Goal: Information Seeking & Learning: Find specific fact

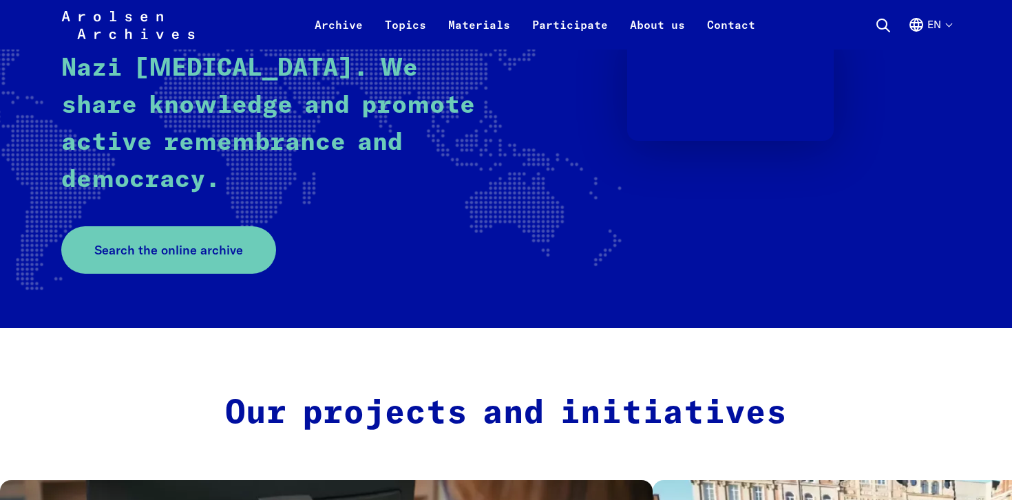
scroll to position [305, 0]
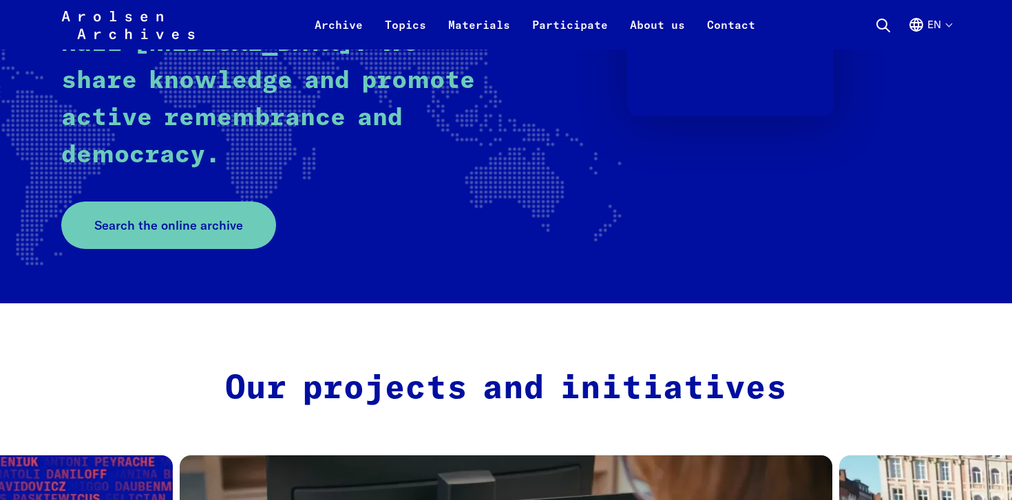
click at [177, 263] on rect at bounding box center [210, 60] width 877 height 418
click at [178, 228] on span "Search the online archive" at bounding box center [163, 225] width 149 height 19
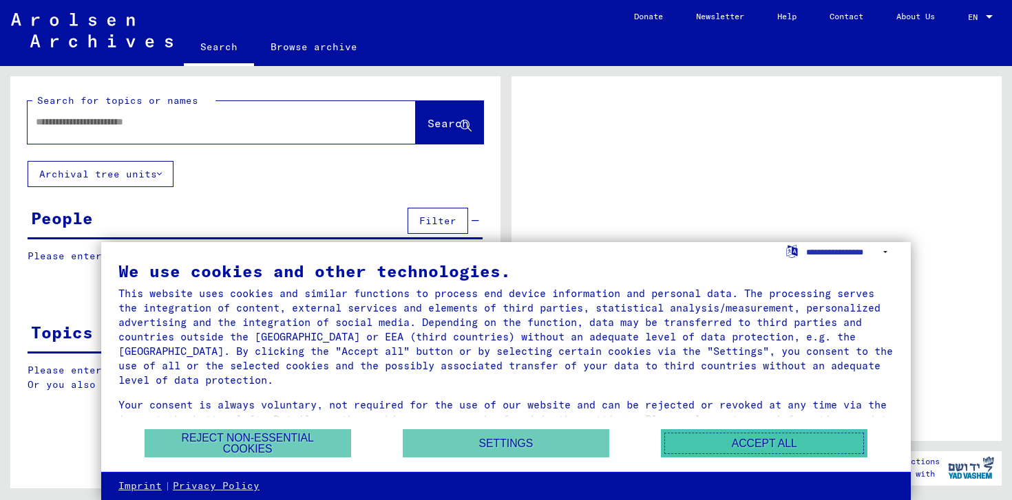
click at [749, 445] on button "Accept all" at bounding box center [764, 443] width 206 height 28
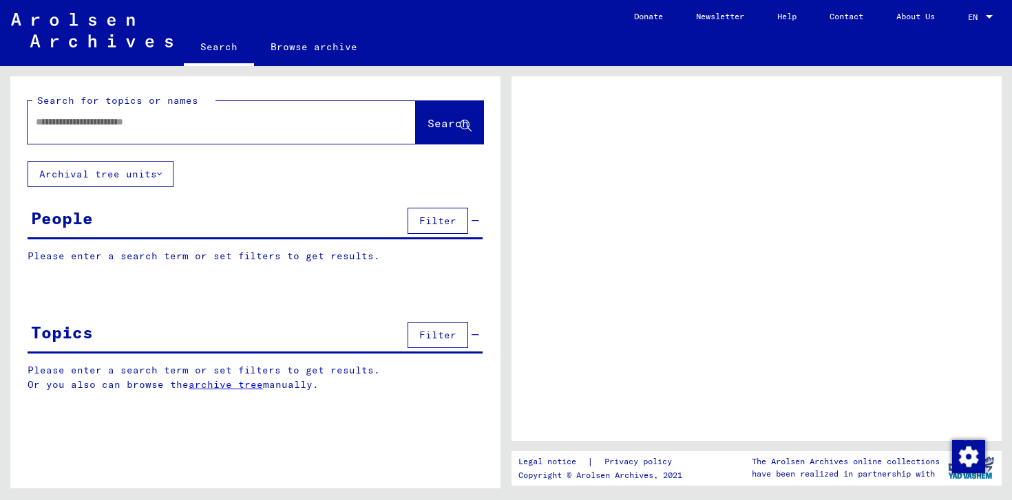
click at [171, 121] on input "text" at bounding box center [209, 122] width 347 height 14
type input "*******"
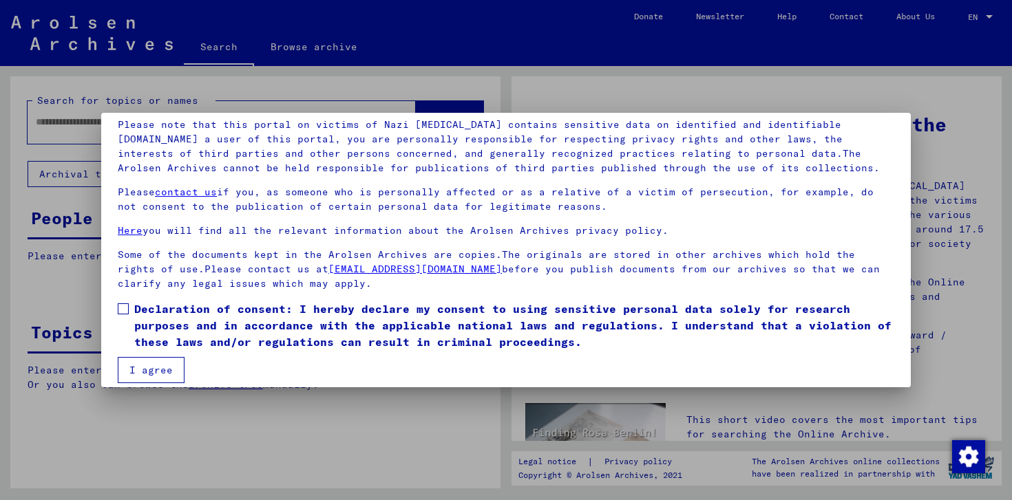
scroll to position [107, 0]
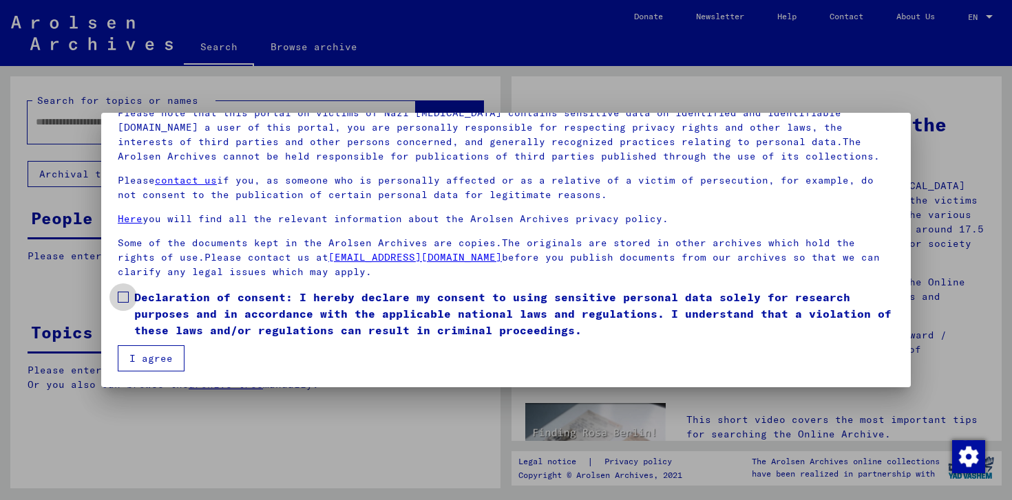
click at [124, 303] on label "Declaration of consent: I hereby declare my consent to using sensitive personal…" at bounding box center [506, 314] width 776 height 50
click at [149, 363] on button "I agree" at bounding box center [151, 358] width 67 height 26
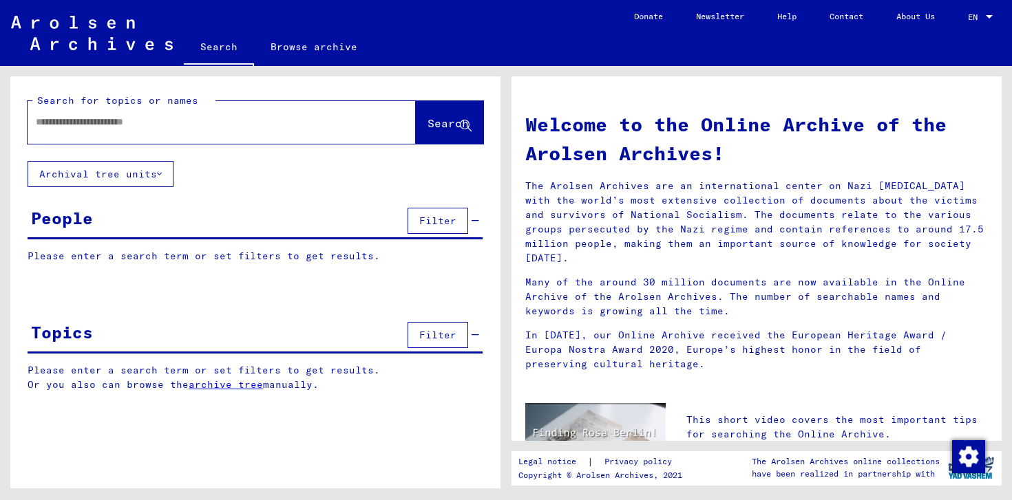
click at [127, 120] on input "text" at bounding box center [205, 122] width 339 height 14
click at [95, 122] on input "**********" at bounding box center [205, 122] width 339 height 14
click at [143, 169] on button "Archival tree units" at bounding box center [101, 174] width 146 height 26
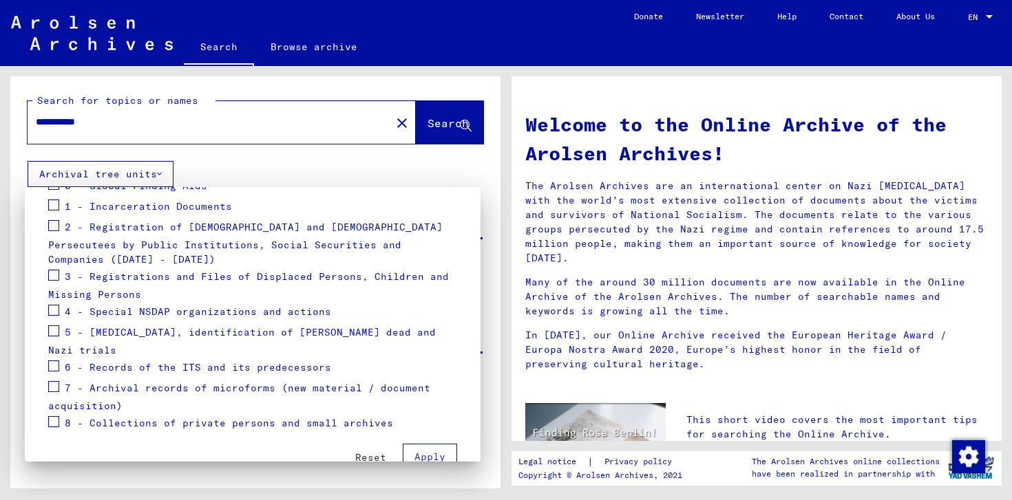
scroll to position [188, 0]
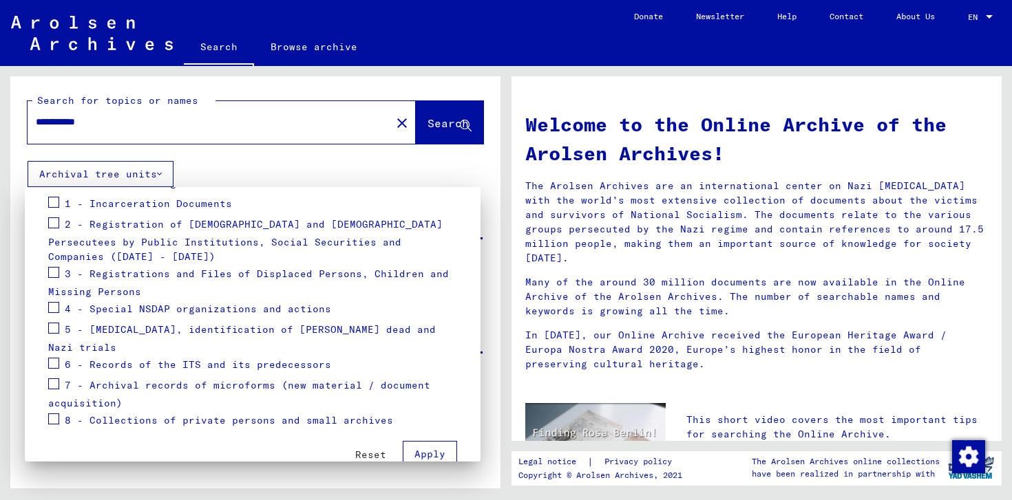
click at [389, 165] on div at bounding box center [506, 250] width 1012 height 500
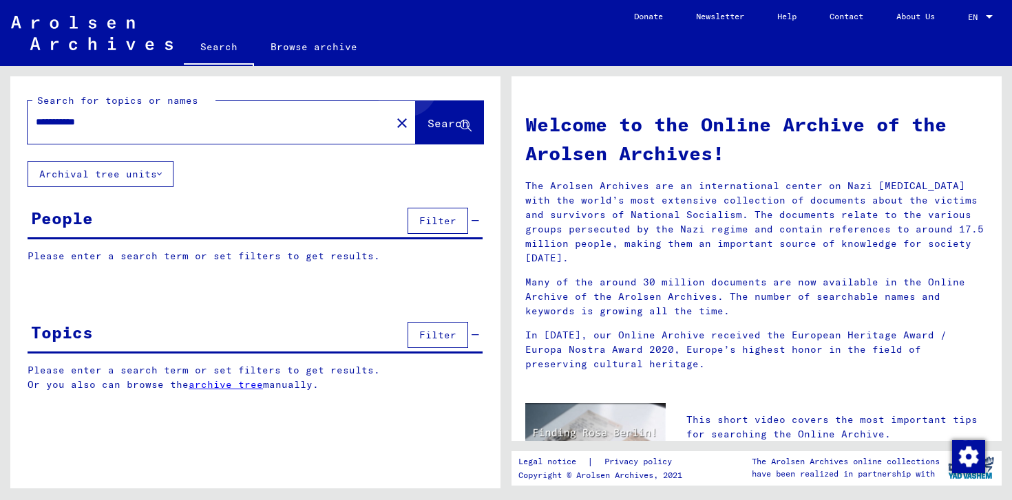
click at [462, 102] on button "Search" at bounding box center [449, 122] width 67 height 43
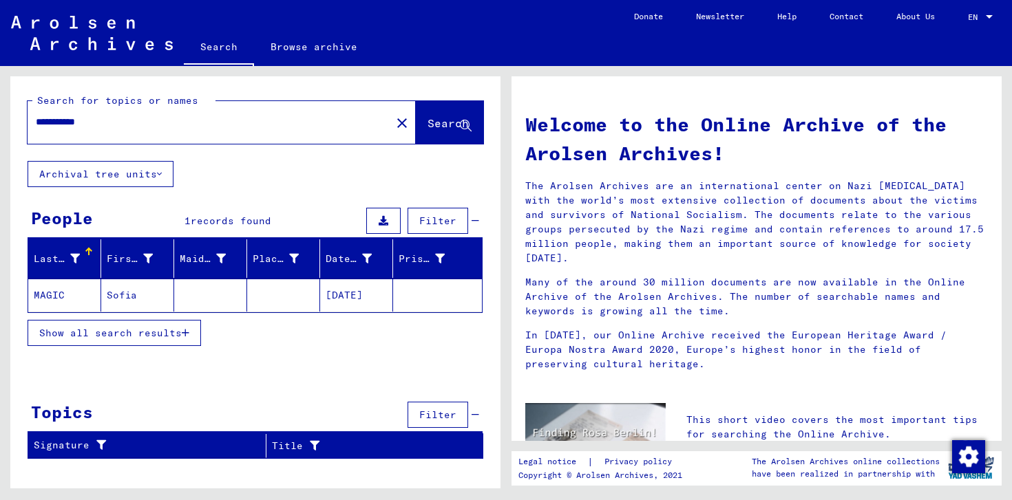
click at [109, 122] on input "**********" at bounding box center [205, 122] width 339 height 14
click at [96, 121] on input "**********" at bounding box center [205, 122] width 339 height 14
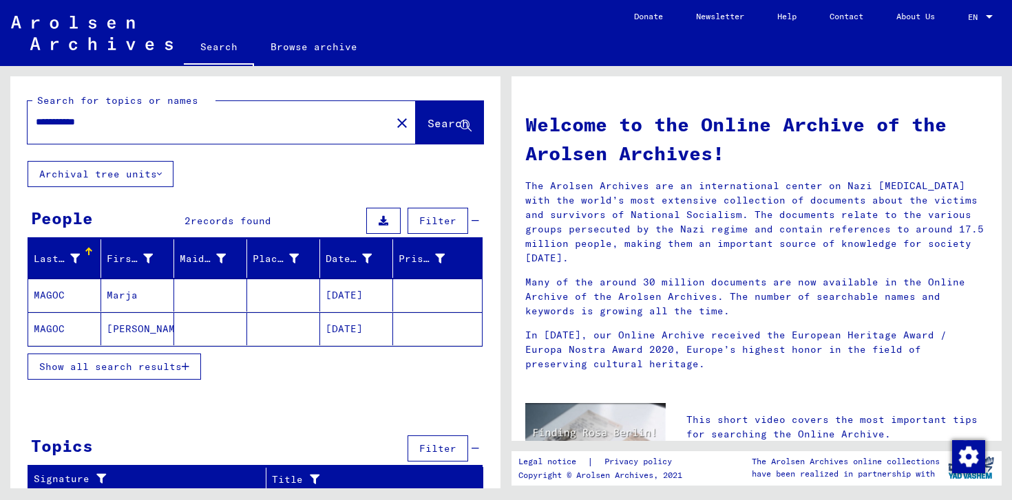
click at [41, 325] on mat-cell "MAGOC" at bounding box center [64, 328] width 73 height 33
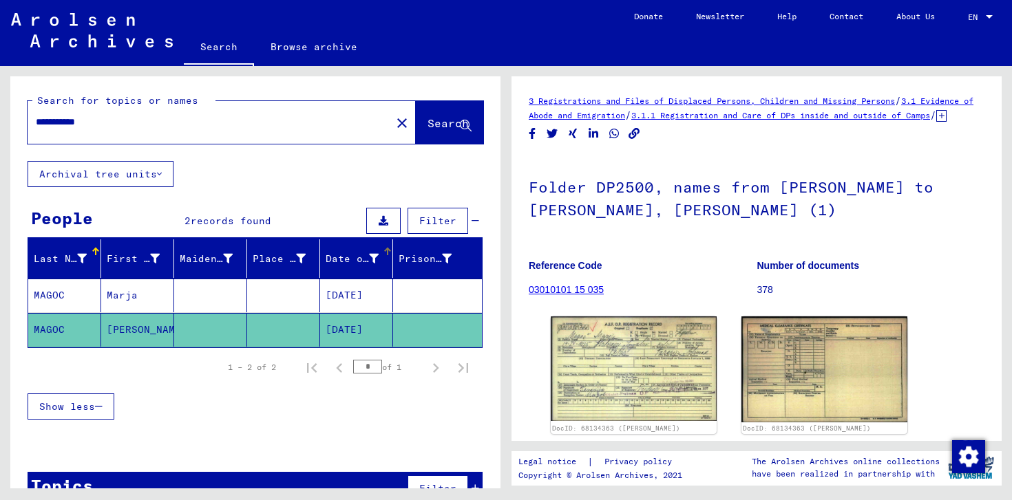
click at [341, 259] on div "Date of Birth" at bounding box center [352, 259] width 53 height 14
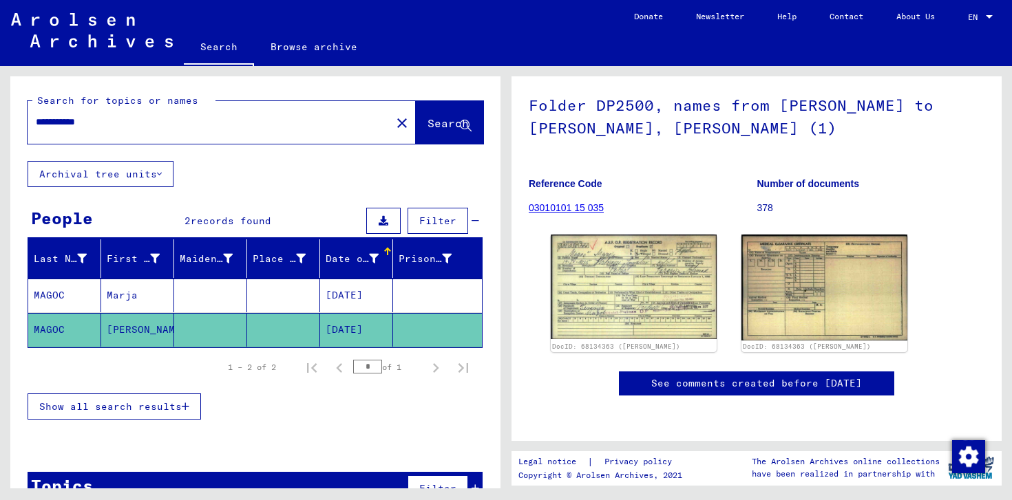
scroll to position [111, 0]
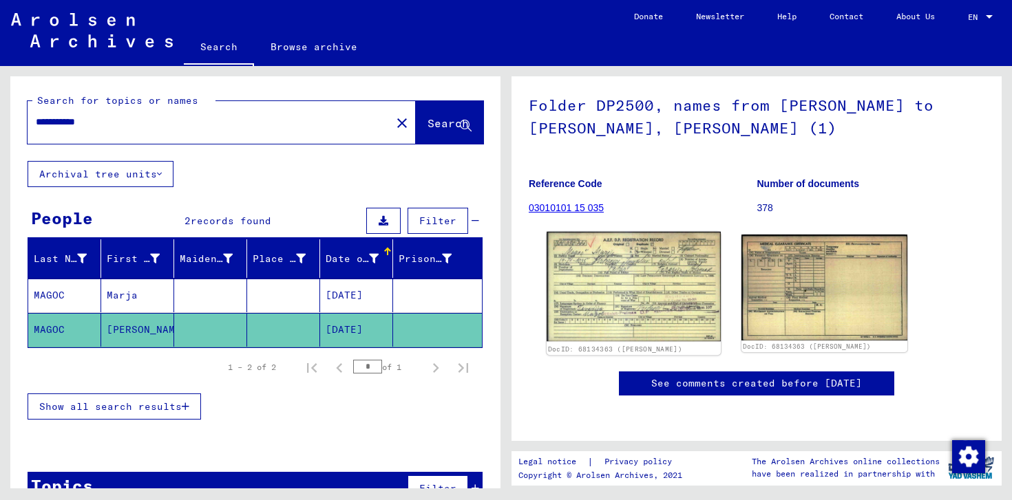
click at [644, 293] on img at bounding box center [633, 286] width 174 height 109
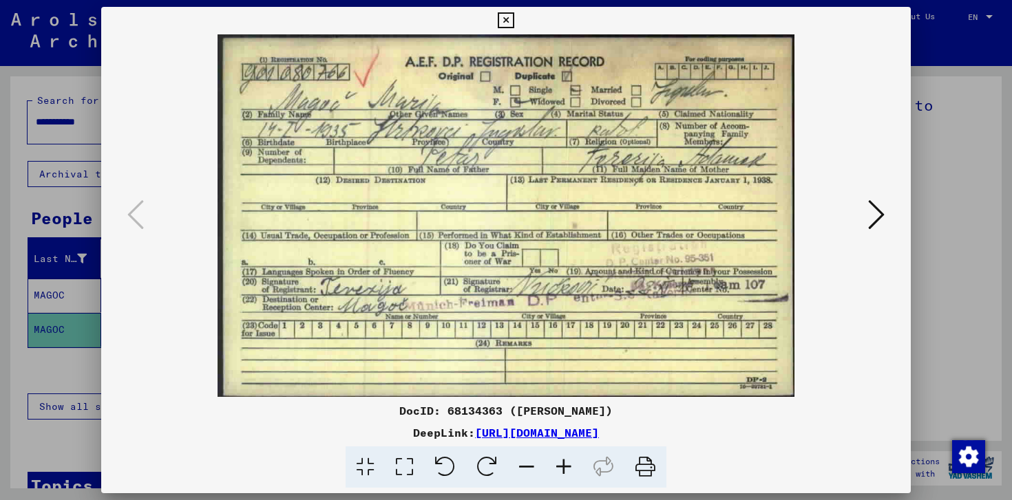
click at [876, 215] on icon at bounding box center [876, 214] width 17 height 33
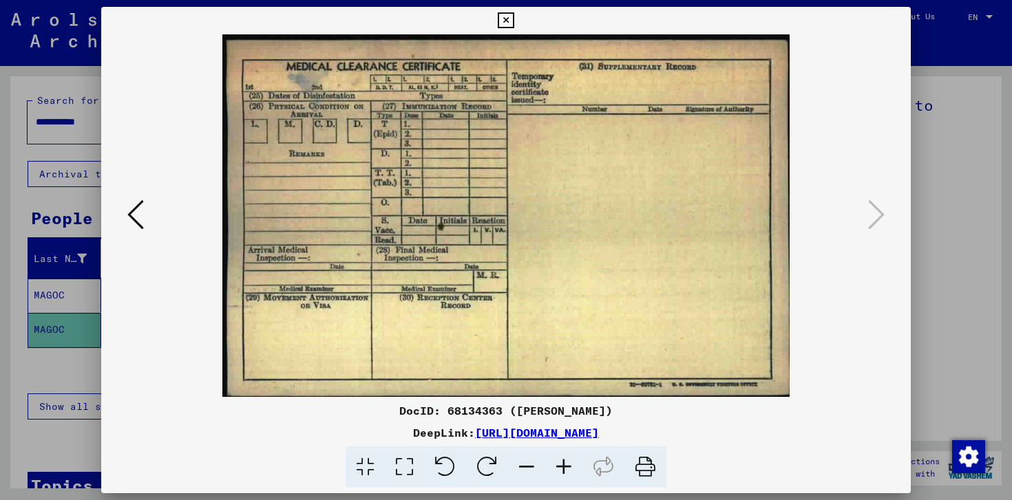
click at [502, 12] on icon at bounding box center [506, 20] width 16 height 17
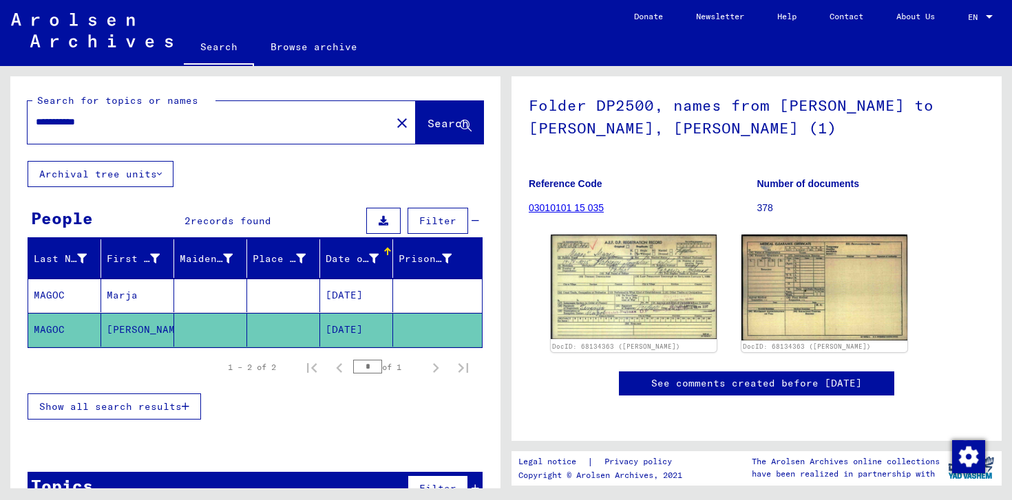
click at [365, 334] on mat-cell "01/14/1935" at bounding box center [356, 330] width 73 height 34
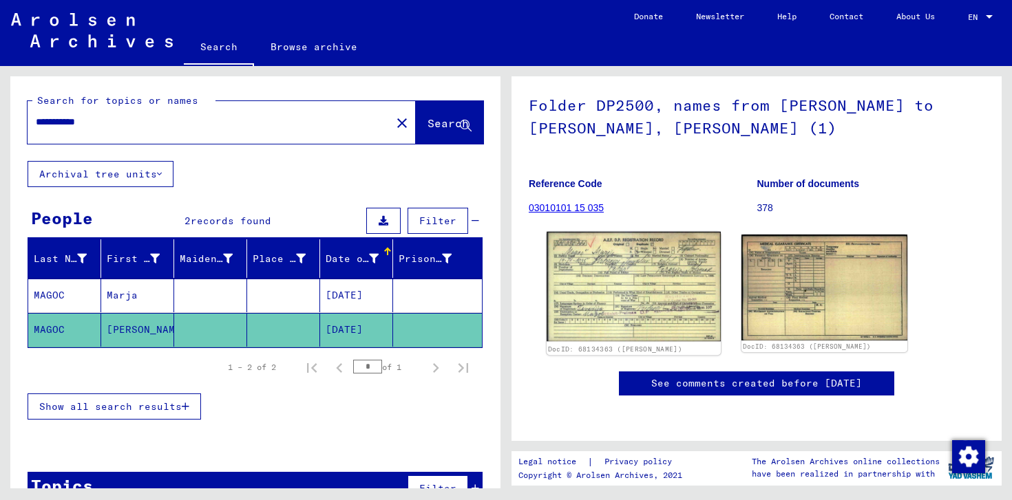
click at [597, 303] on img at bounding box center [633, 286] width 174 height 109
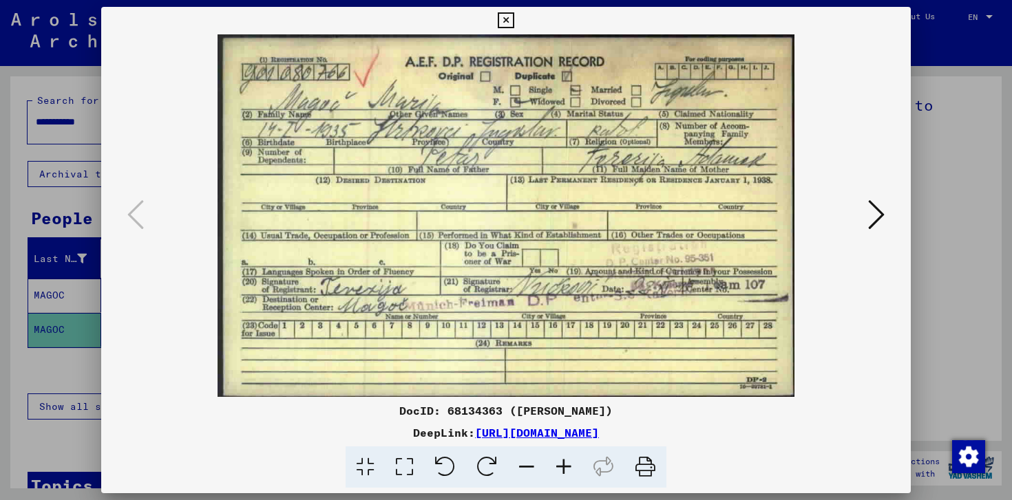
click at [508, 12] on icon at bounding box center [506, 20] width 16 height 17
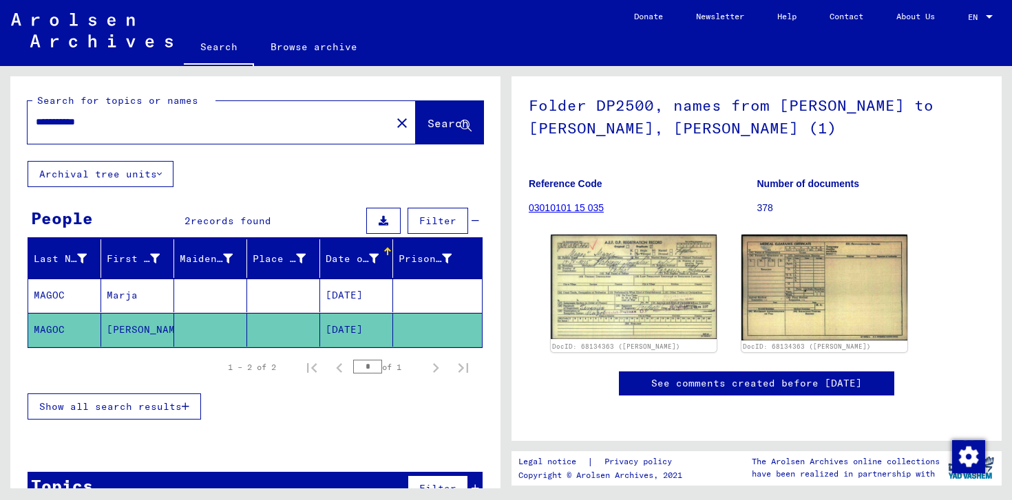
click at [351, 255] on div "Date of Birth" at bounding box center [352, 259] width 53 height 14
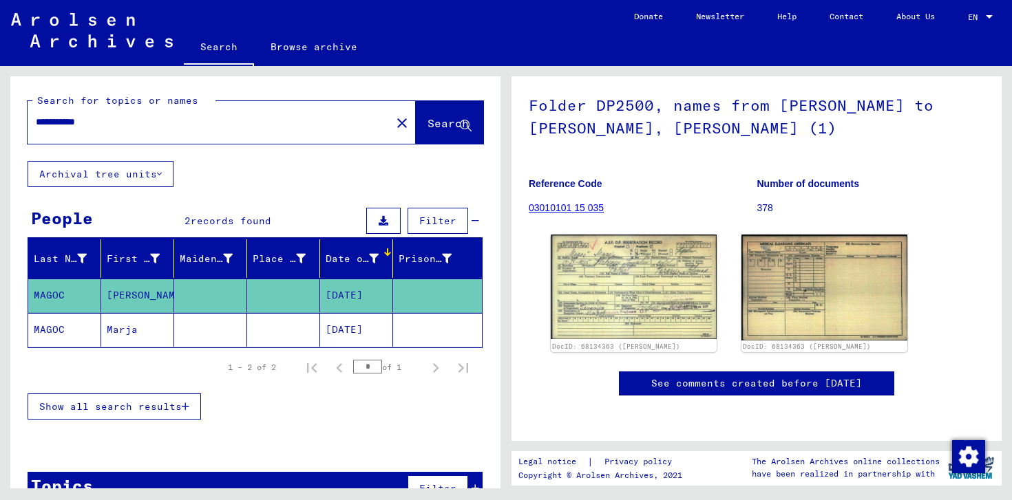
click at [387, 251] on div at bounding box center [387, 251] width 1 height 7
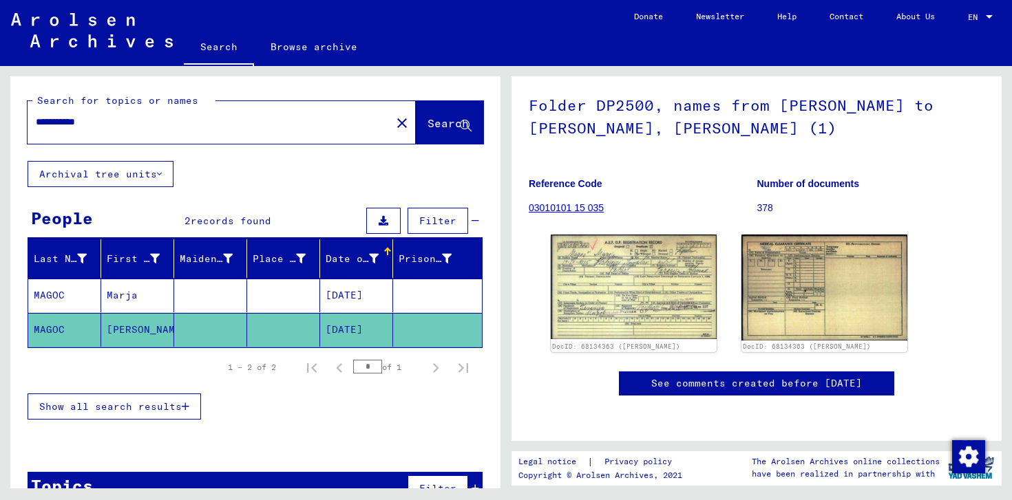
click at [376, 258] on icon at bounding box center [374, 259] width 10 height 10
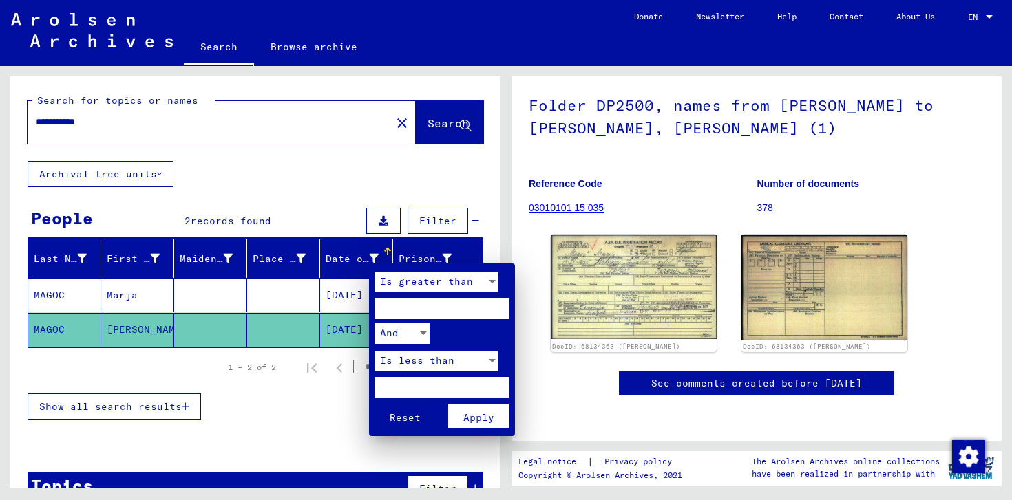
click at [376, 259] on div at bounding box center [506, 250] width 1012 height 500
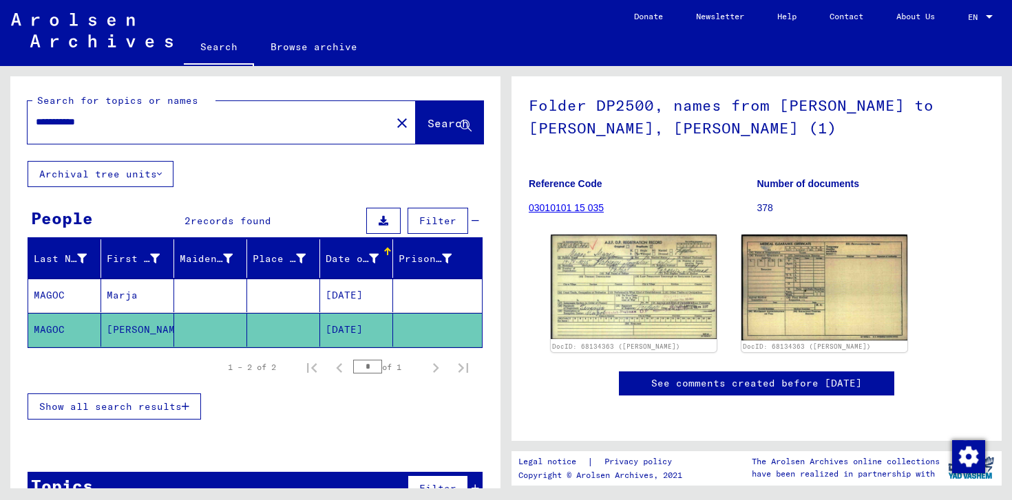
click at [362, 295] on mat-cell "08/05/1888" at bounding box center [356, 296] width 73 height 34
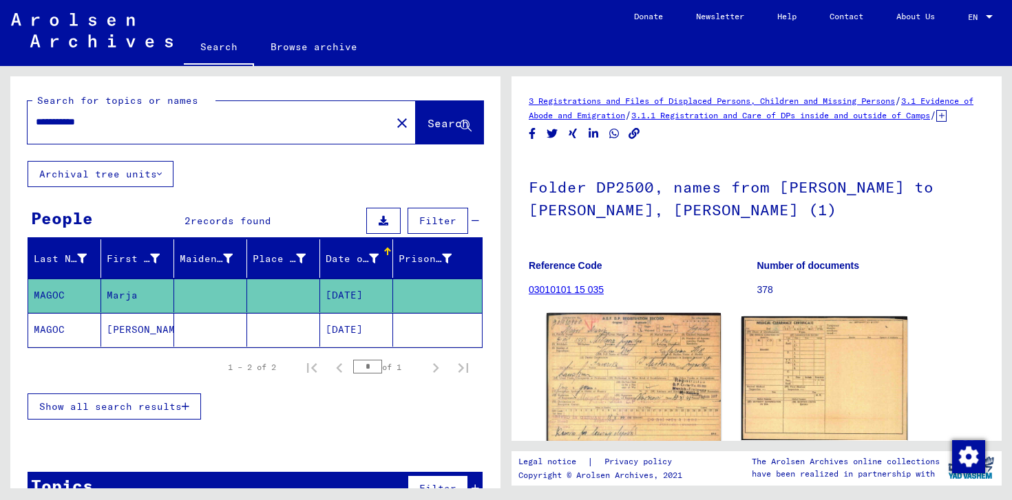
click at [634, 413] on img at bounding box center [633, 377] width 174 height 129
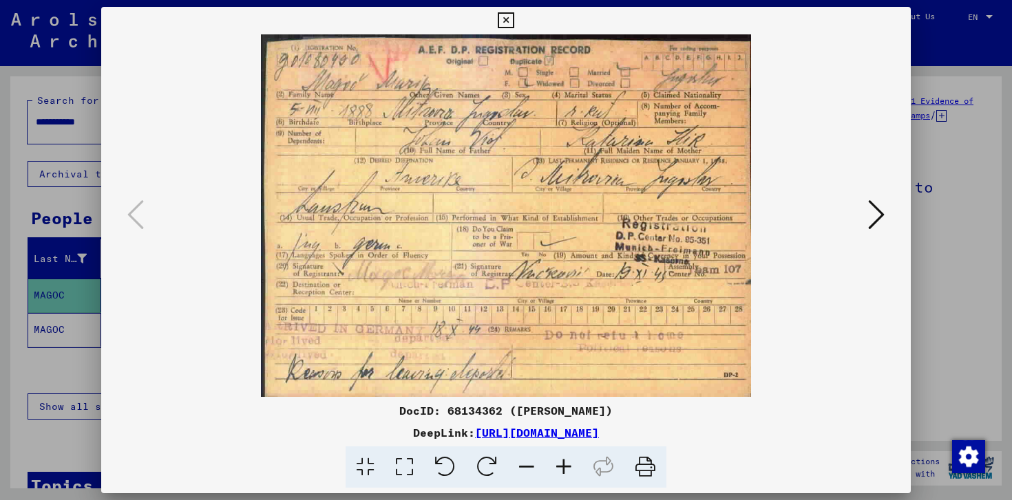
click at [509, 17] on icon at bounding box center [506, 20] width 16 height 17
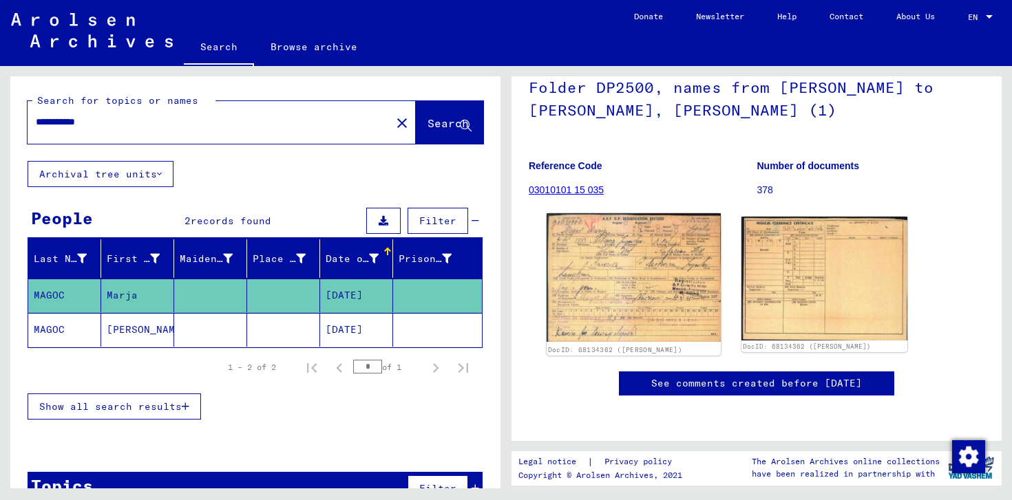
scroll to position [116, 0]
click at [617, 282] on img at bounding box center [633, 277] width 174 height 129
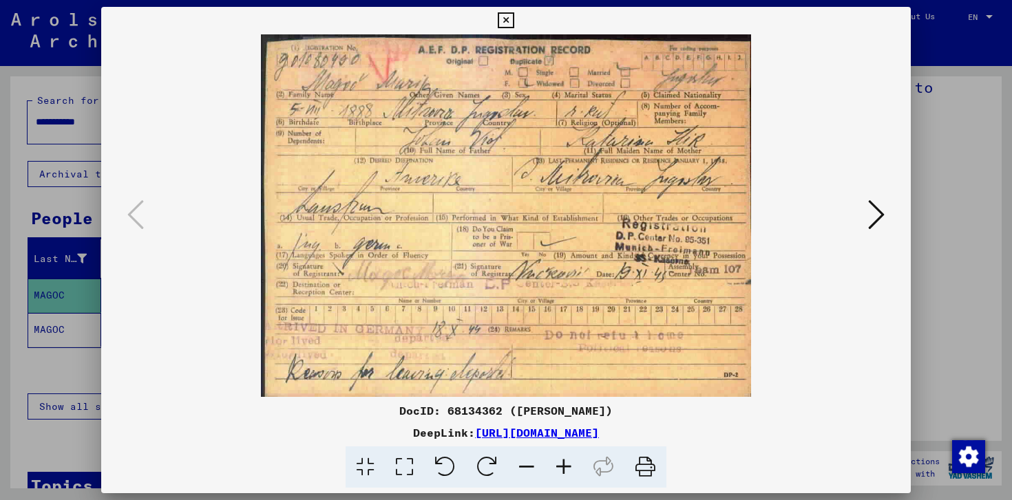
click at [507, 19] on icon at bounding box center [506, 20] width 16 height 17
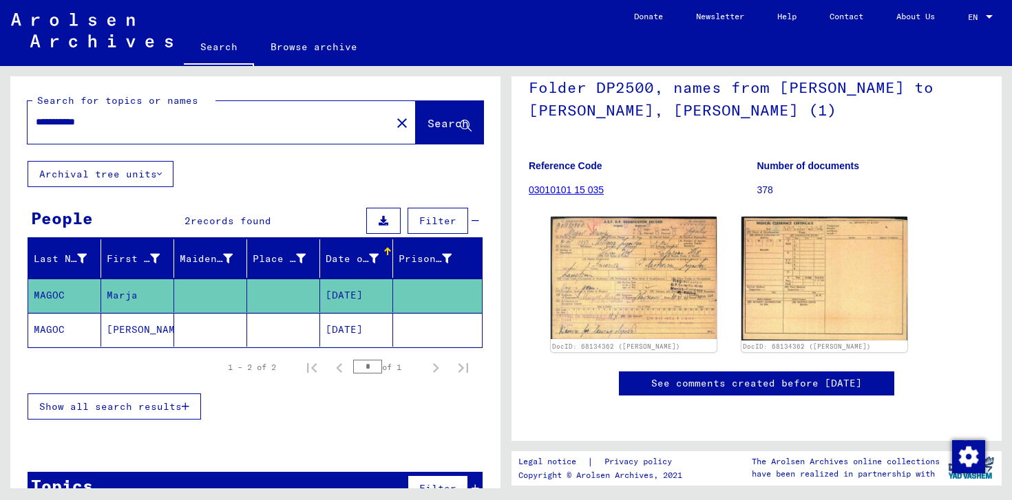
click at [284, 323] on mat-cell at bounding box center [283, 330] width 73 height 34
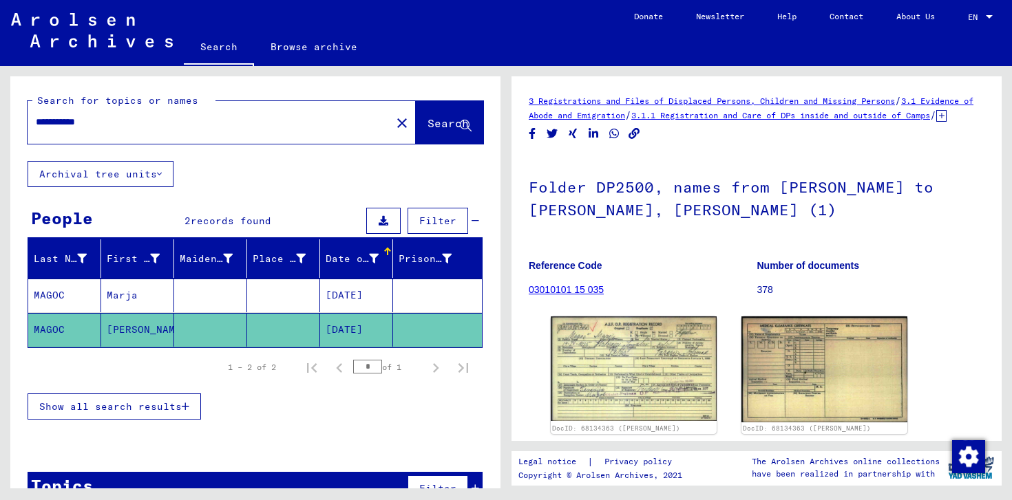
scroll to position [3, 0]
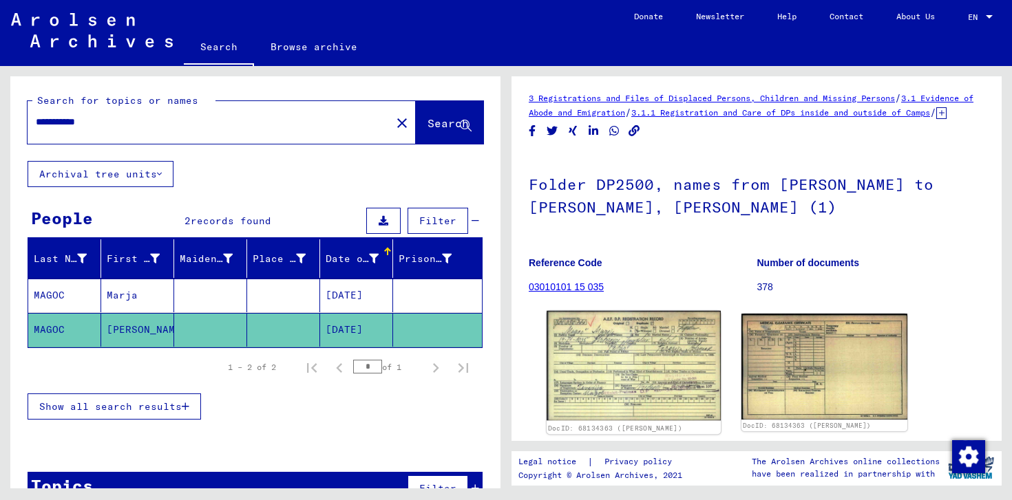
click at [659, 378] on img at bounding box center [633, 365] width 174 height 109
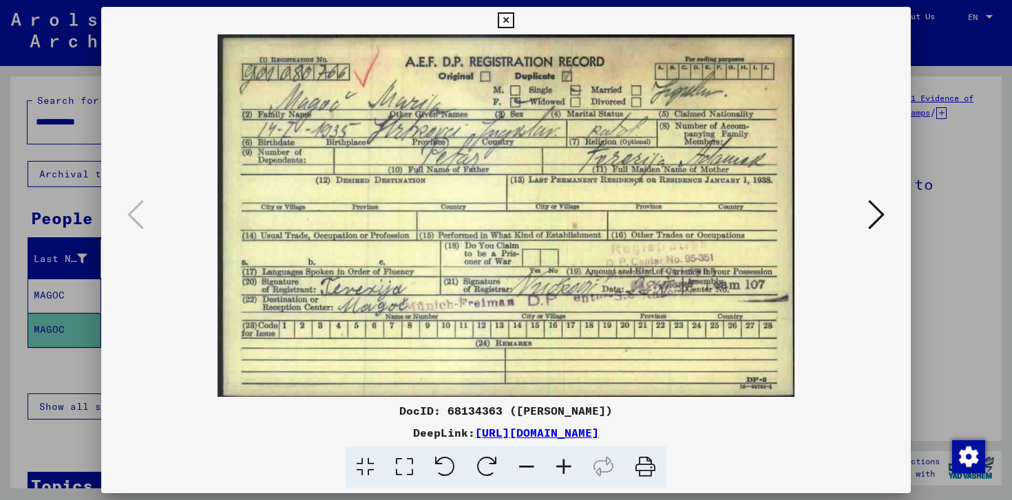
click at [873, 200] on icon at bounding box center [876, 214] width 17 height 33
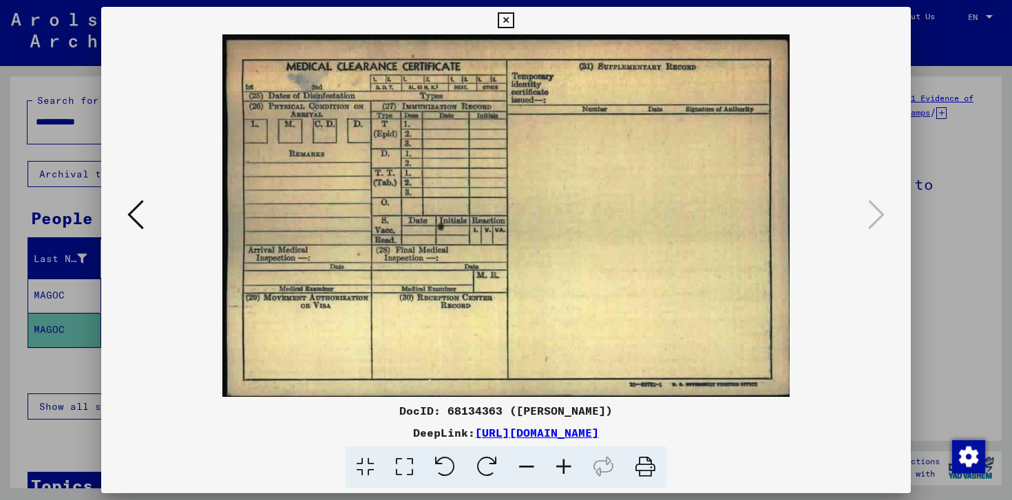
click at [134, 207] on icon at bounding box center [135, 214] width 17 height 33
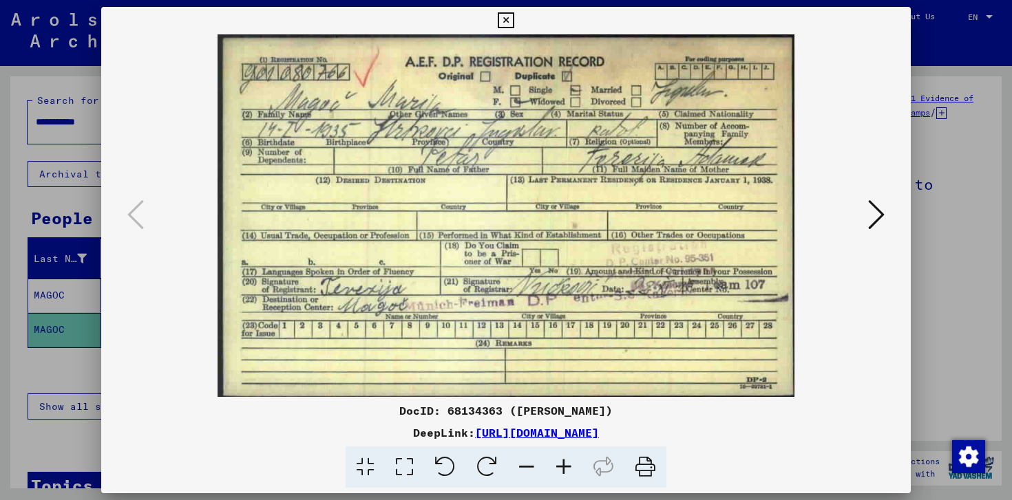
click at [507, 10] on button at bounding box center [505, 21] width 24 height 28
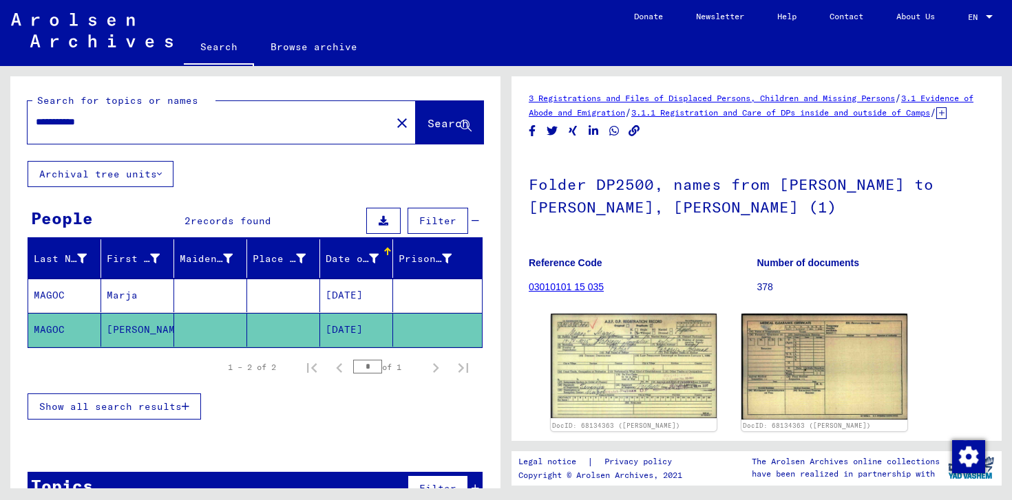
drag, startPoint x: 68, startPoint y: 125, endPoint x: 13, endPoint y: 127, distance: 55.1
click at [13, 127] on div "**********" at bounding box center [255, 118] width 490 height 85
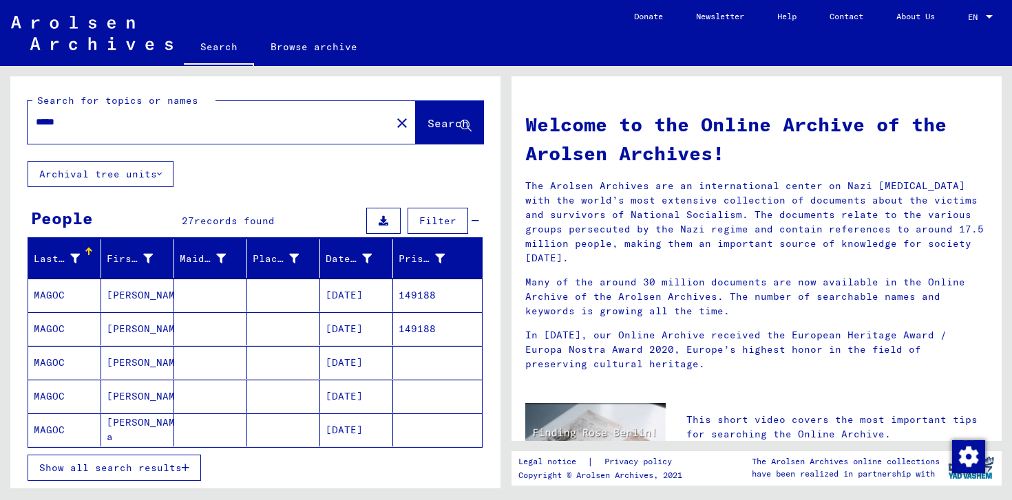
type input "*****"
click at [98, 130] on div "*****" at bounding box center [201, 122] width 347 height 31
click at [434, 130] on span "Search" at bounding box center [447, 123] width 41 height 14
click at [141, 472] on span "Show all search results" at bounding box center [110, 468] width 142 height 12
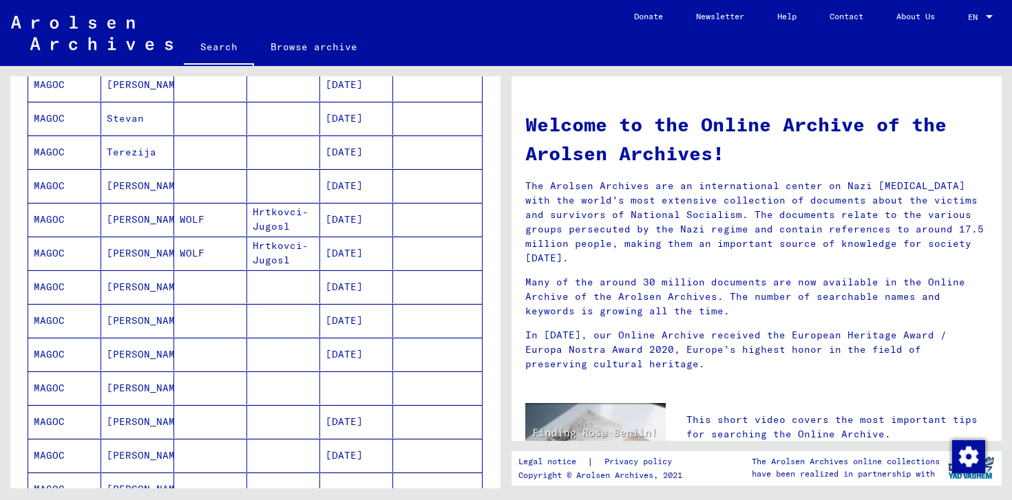
scroll to position [551, 0]
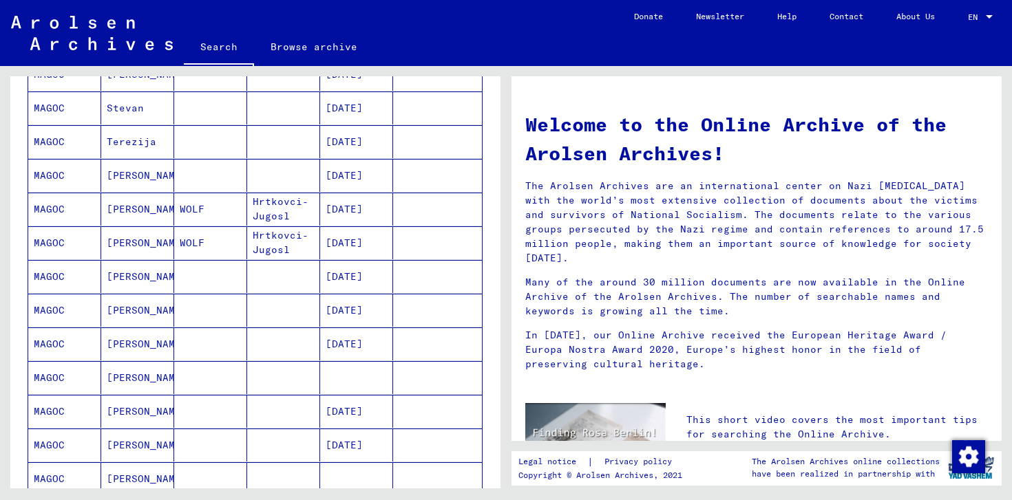
click at [126, 282] on mat-cell "Matthias" at bounding box center [137, 276] width 73 height 33
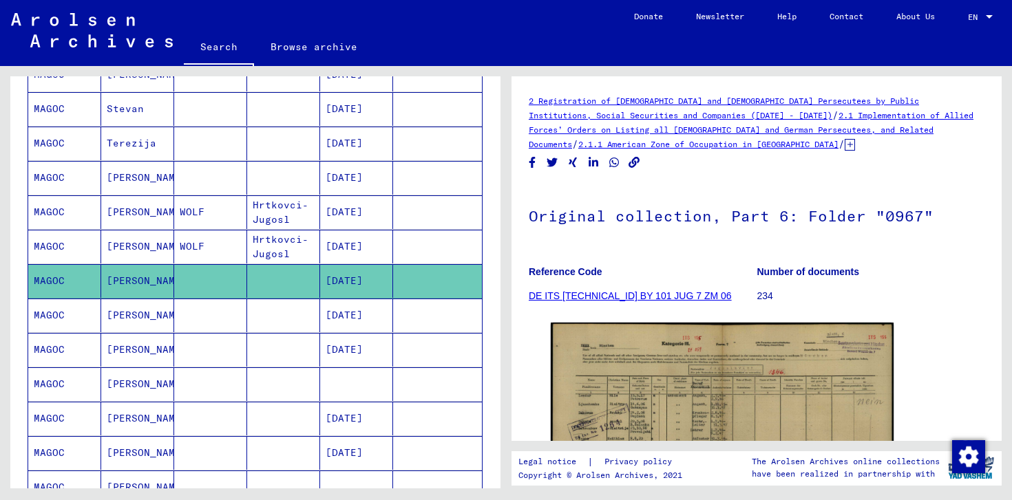
click at [126, 282] on mat-cell "Matthias" at bounding box center [137, 281] width 73 height 34
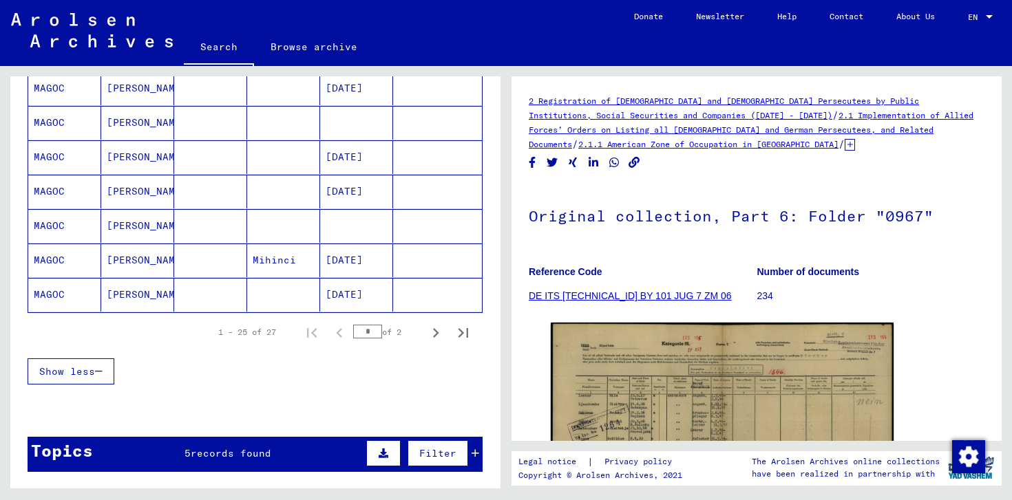
scroll to position [831, 0]
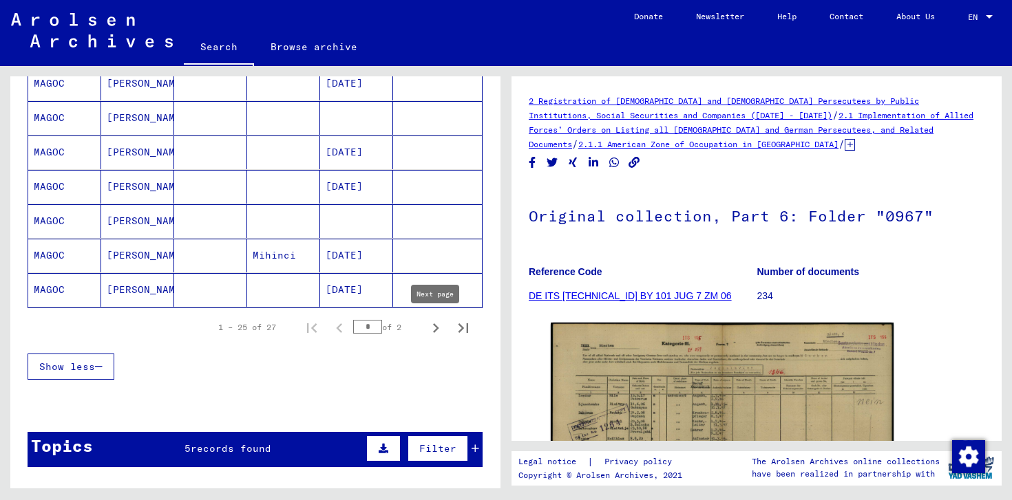
click at [438, 330] on icon "Next page" at bounding box center [435, 328] width 19 height 19
type input "*"
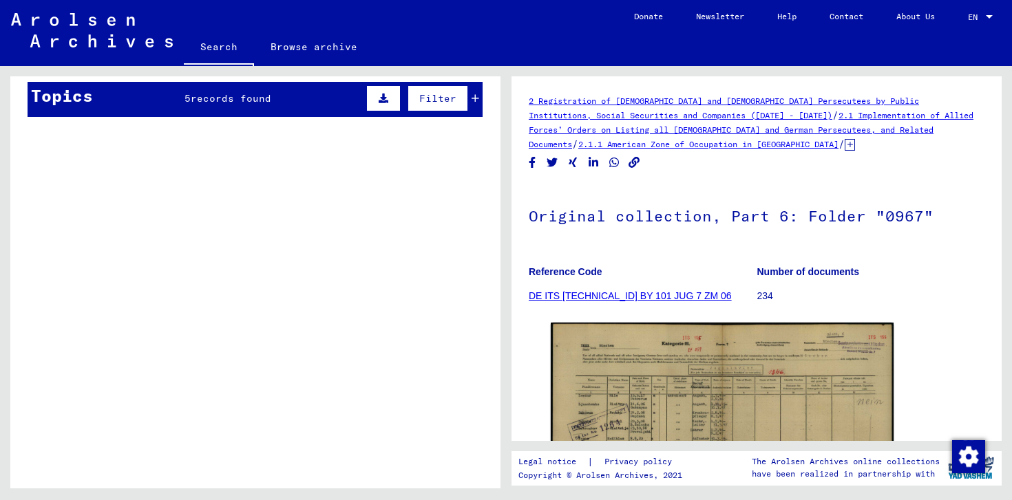
scroll to position [390, 0]
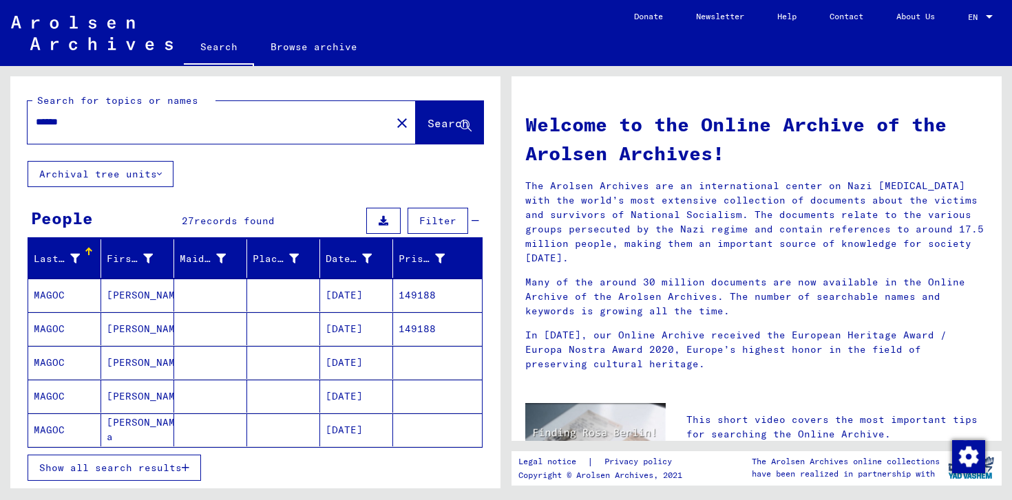
type input "**********"
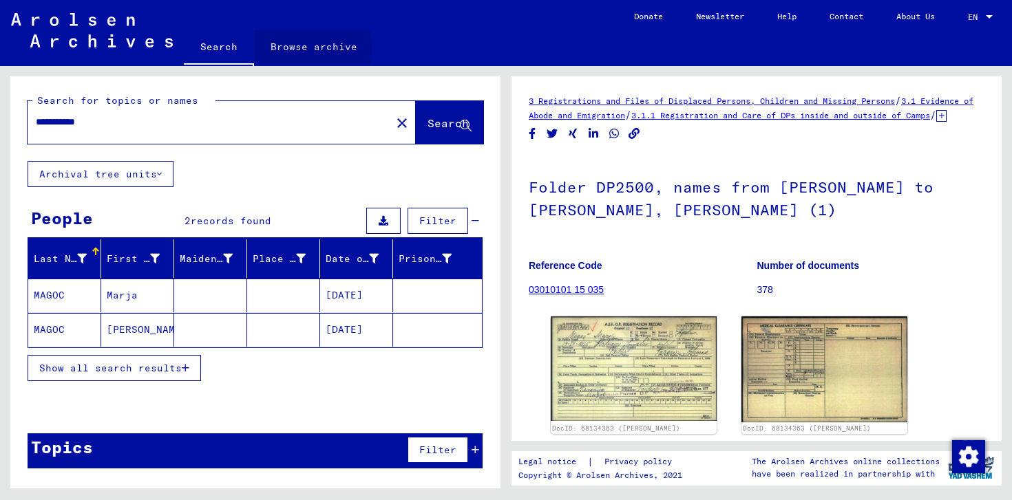
click at [286, 47] on link "Browse archive" at bounding box center [314, 46] width 120 height 33
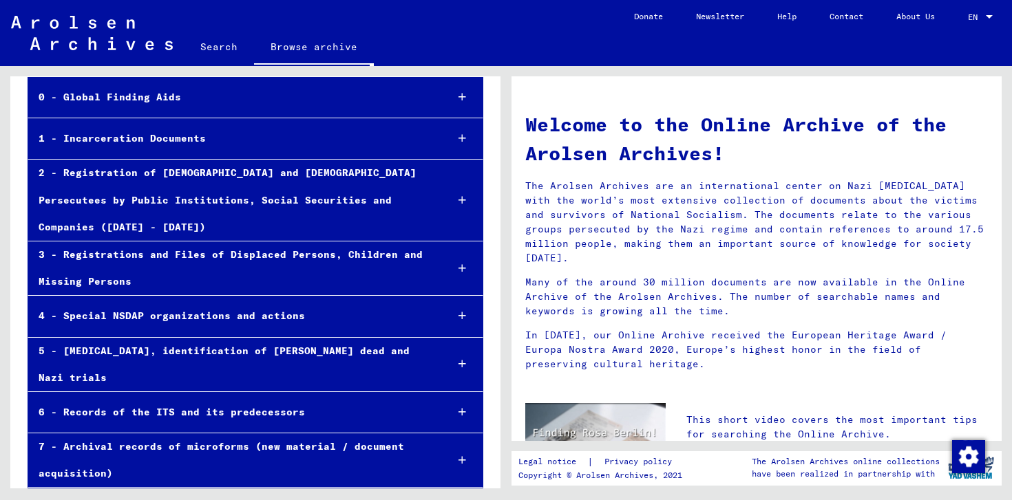
scroll to position [107, 0]
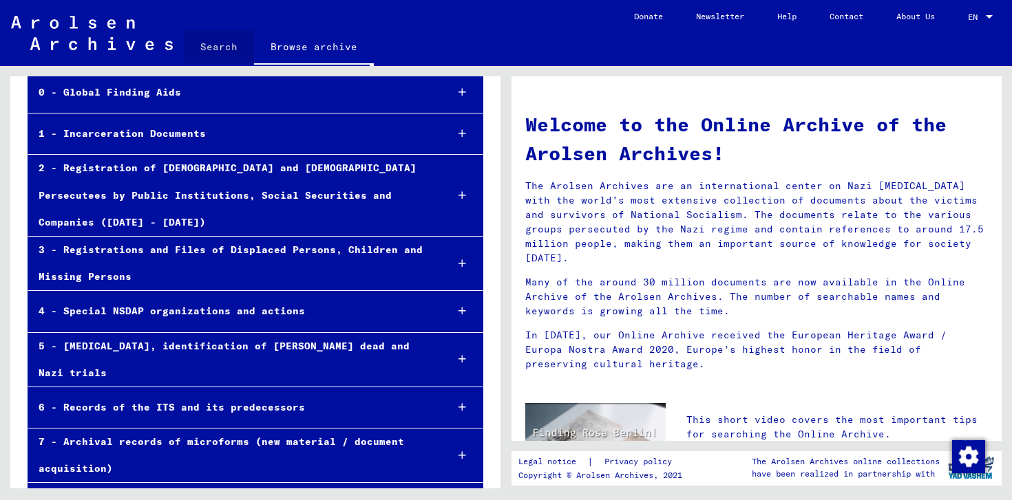
click at [222, 47] on link "Search" at bounding box center [219, 46] width 70 height 33
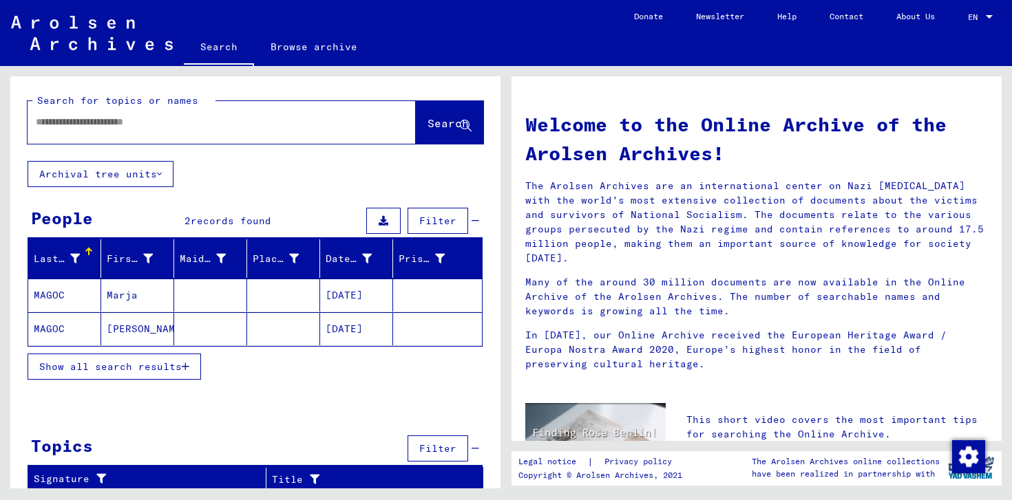
click at [129, 117] on input "text" at bounding box center [205, 122] width 339 height 14
type input "*"
type input "*****"
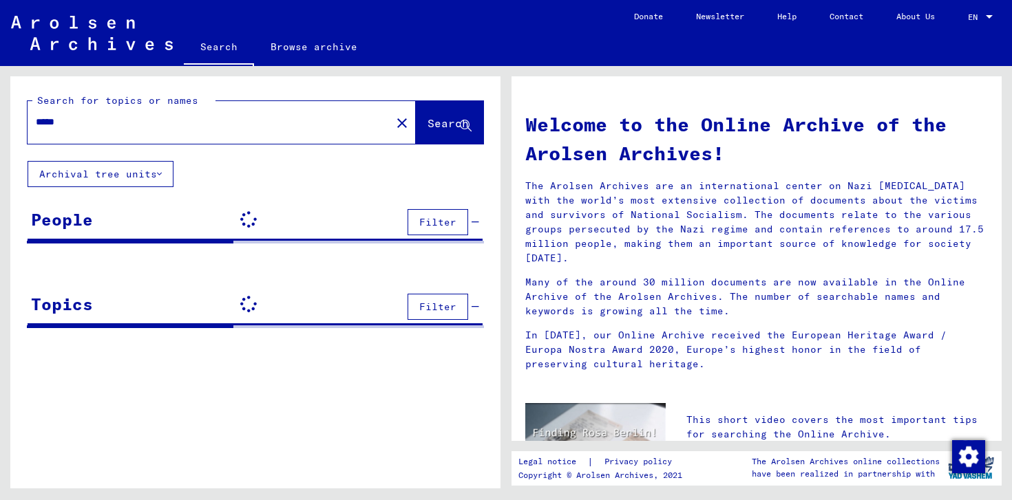
click at [142, 174] on button "Archival tree units" at bounding box center [101, 174] width 146 height 26
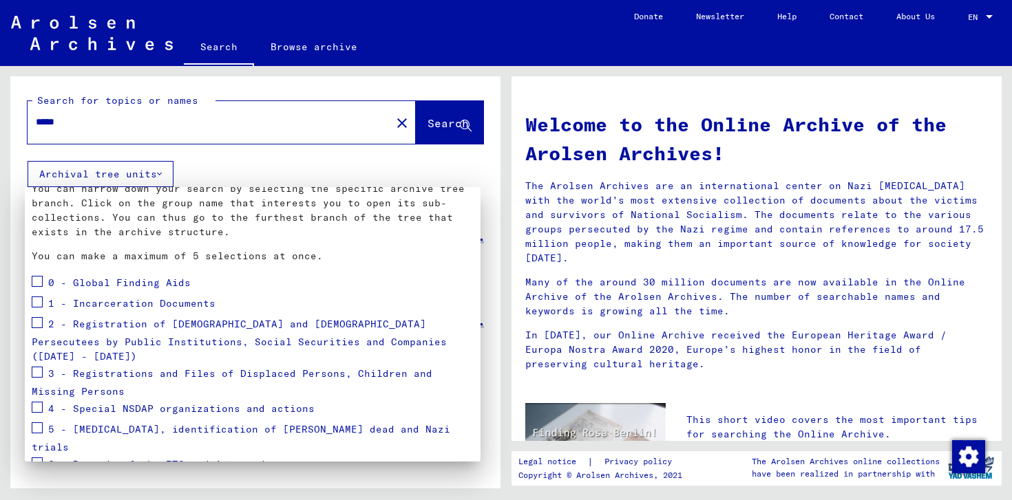
scroll to position [74, 0]
click at [262, 158] on div at bounding box center [506, 250] width 1012 height 500
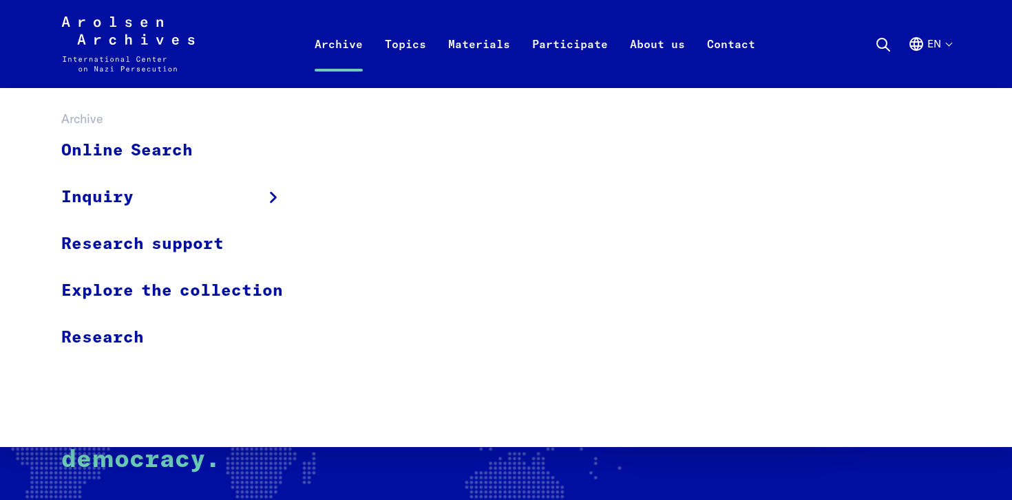
click at [339, 58] on link "Archive" at bounding box center [338, 60] width 70 height 55
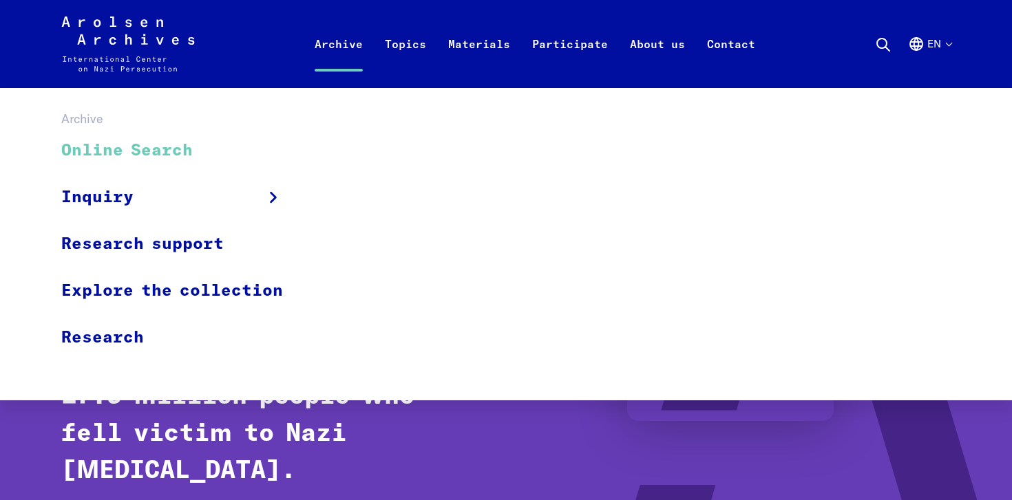
click at [160, 156] on link "Online Search" at bounding box center [180, 151] width 239 height 46
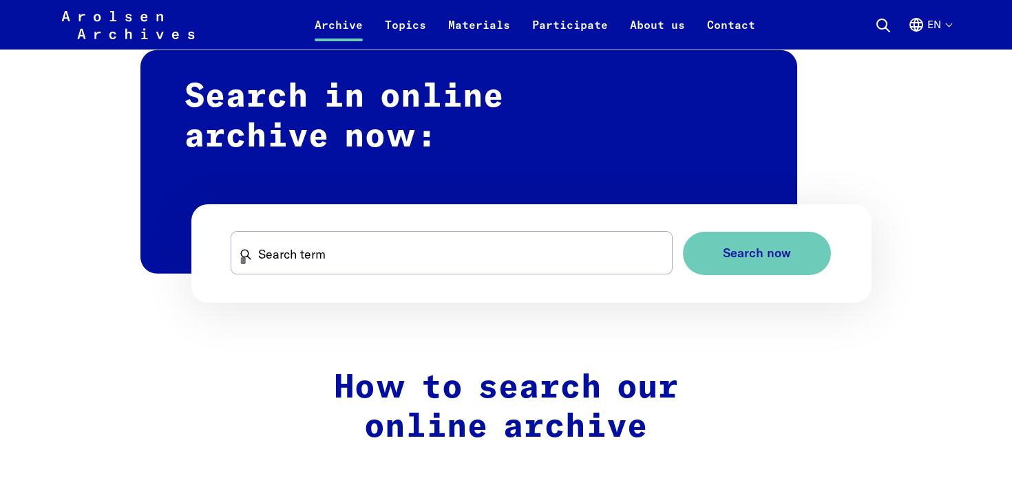
scroll to position [807, 0]
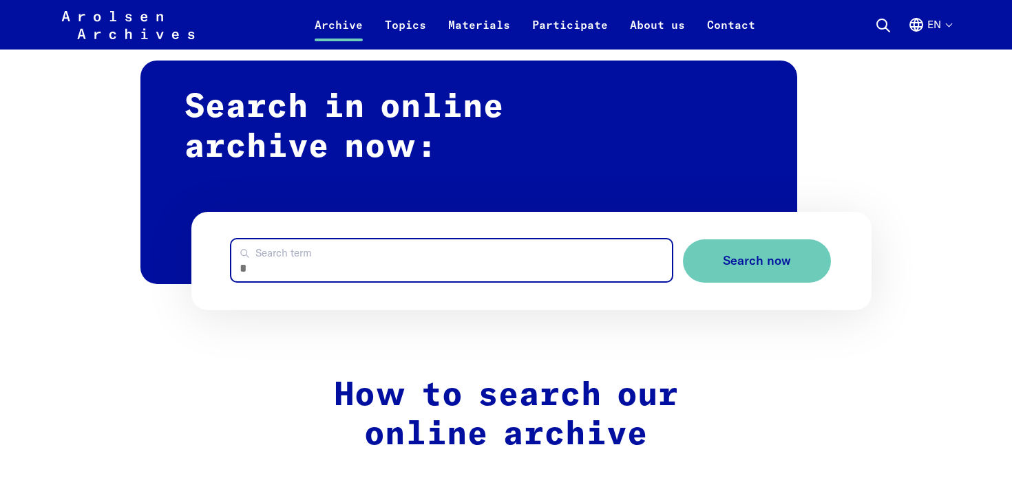
click at [293, 262] on input "Search term" at bounding box center [451, 260] width 440 height 42
type input "**********"
click at [683, 239] on button "Search now" at bounding box center [757, 260] width 148 height 43
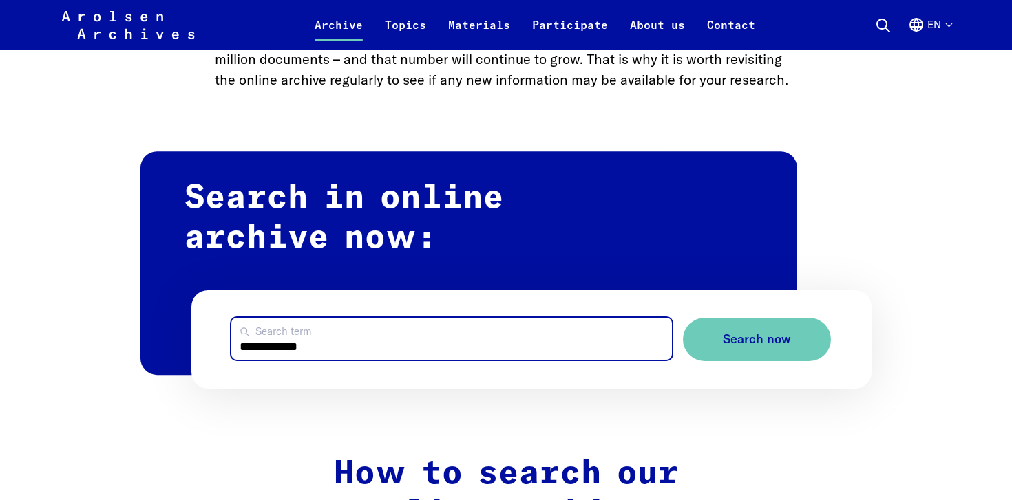
scroll to position [670, 0]
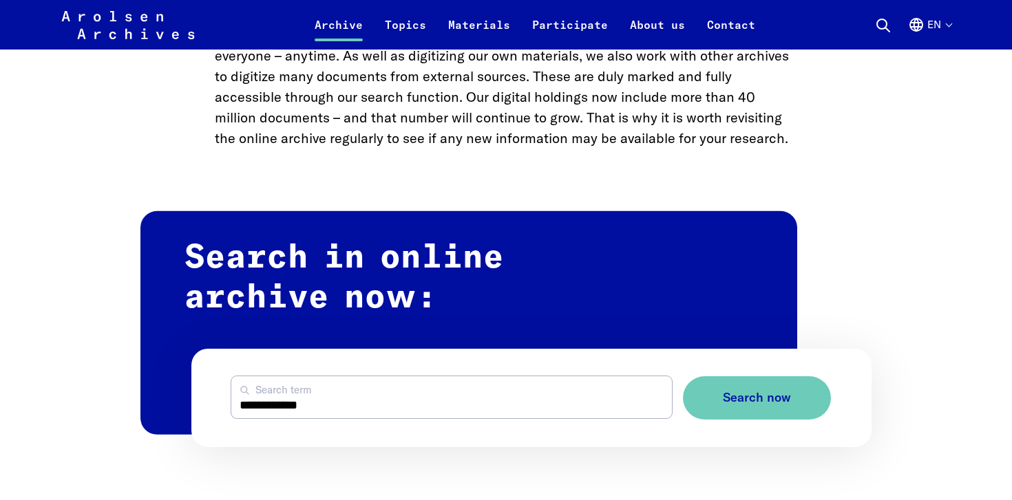
click at [952, 28] on div "Arolsen Archives - International Center on Nazi Persecution | Return to home pa…" at bounding box center [506, 25] width 1012 height 50
click at [934, 26] on button "en" at bounding box center [929, 33] width 43 height 33
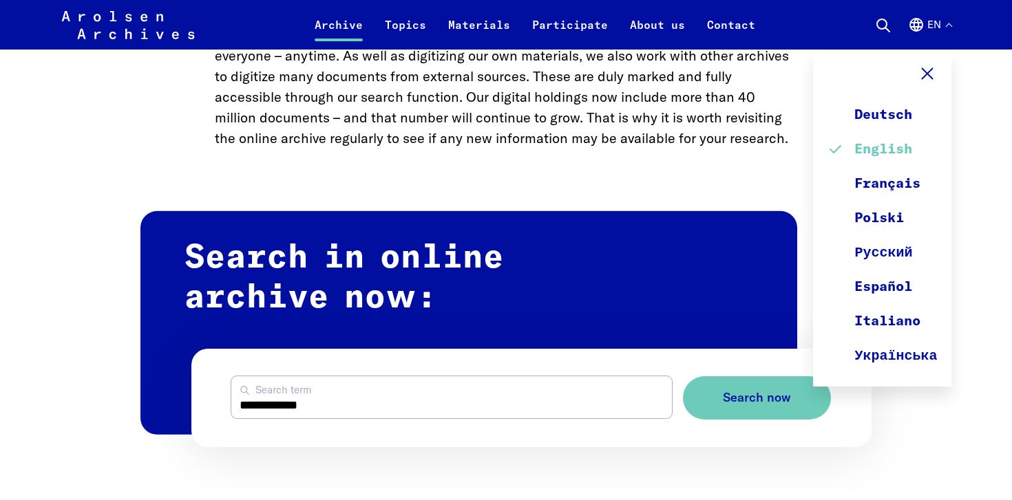
click at [893, 145] on link "English" at bounding box center [882, 149] width 110 height 34
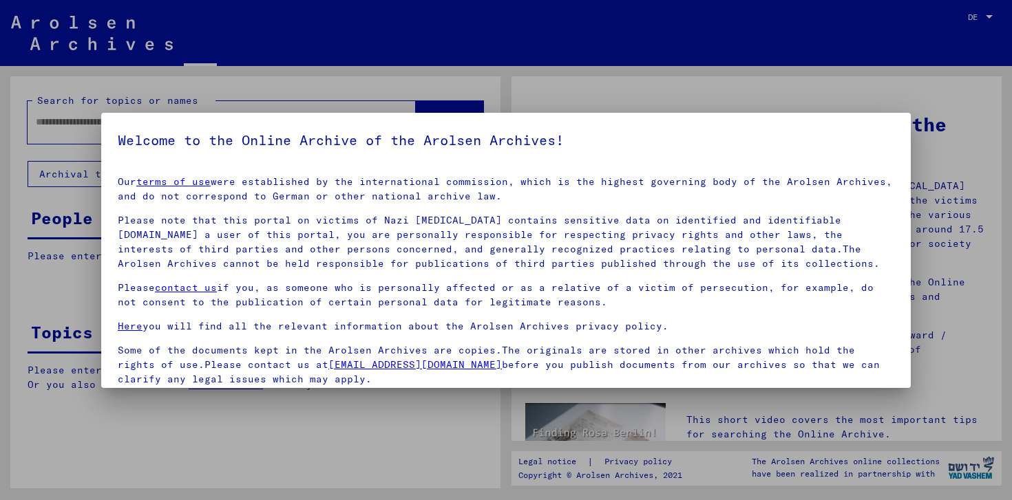
type input "**********"
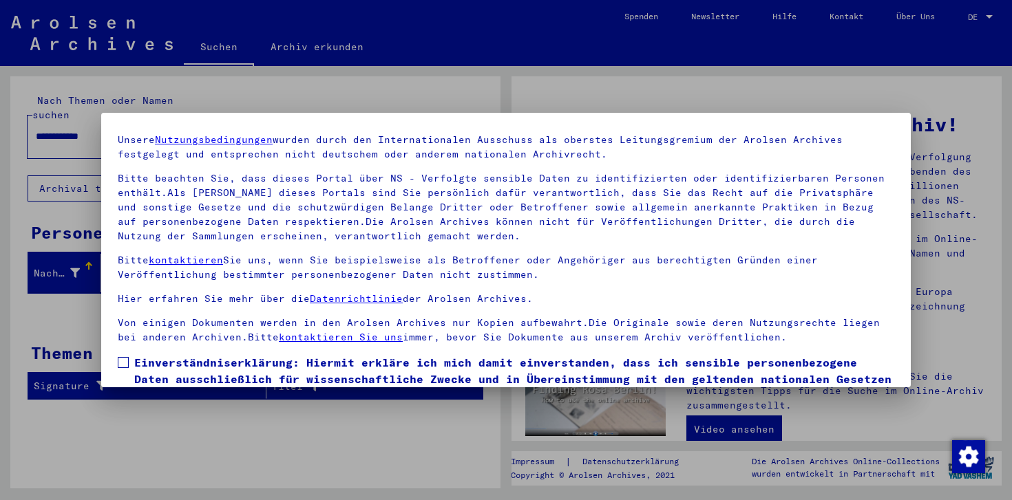
scroll to position [118, 0]
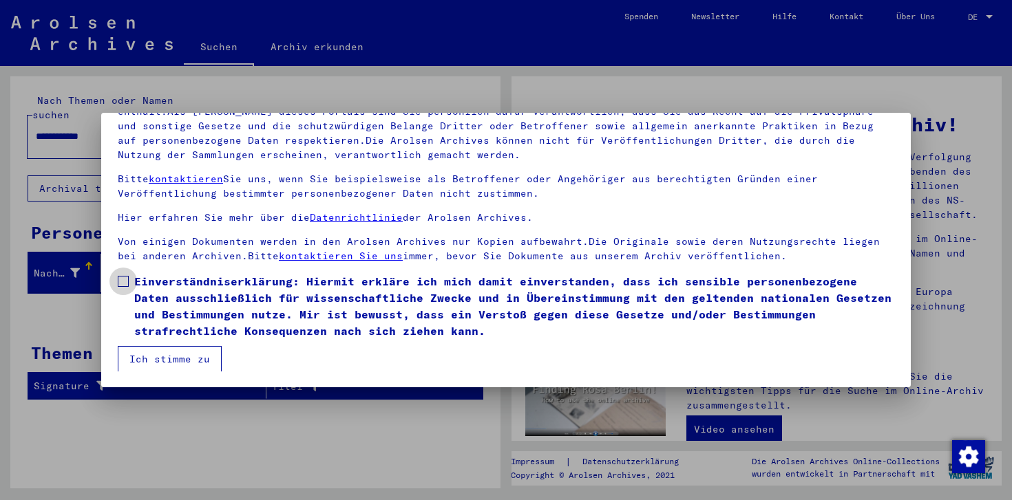
click at [123, 283] on span at bounding box center [123, 281] width 11 height 11
click at [167, 359] on button "Ich stimme zu" at bounding box center [170, 359] width 104 height 26
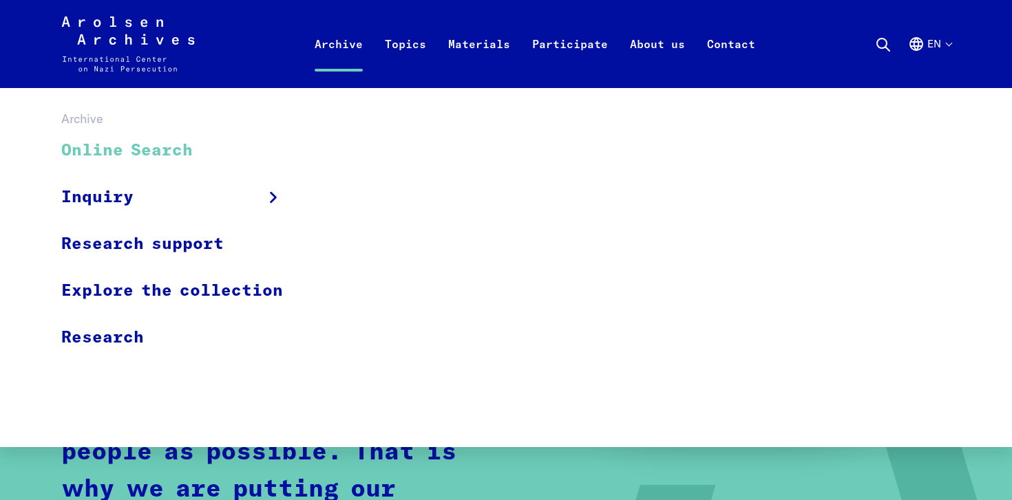
click at [153, 149] on link "Online Search" at bounding box center [180, 151] width 239 height 46
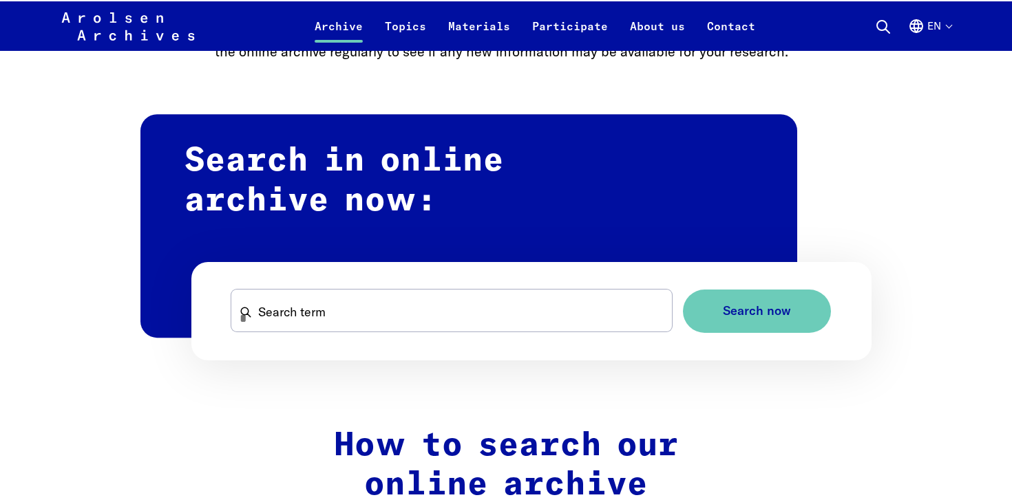
scroll to position [785, 0]
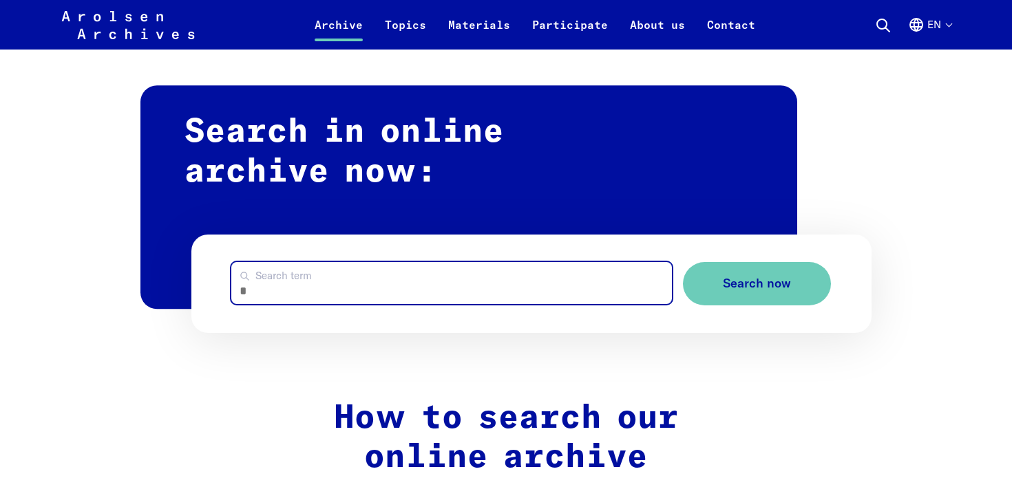
click at [269, 284] on input "Search term" at bounding box center [451, 283] width 440 height 42
type input "**********"
click at [683, 262] on button "Search now" at bounding box center [757, 283] width 148 height 43
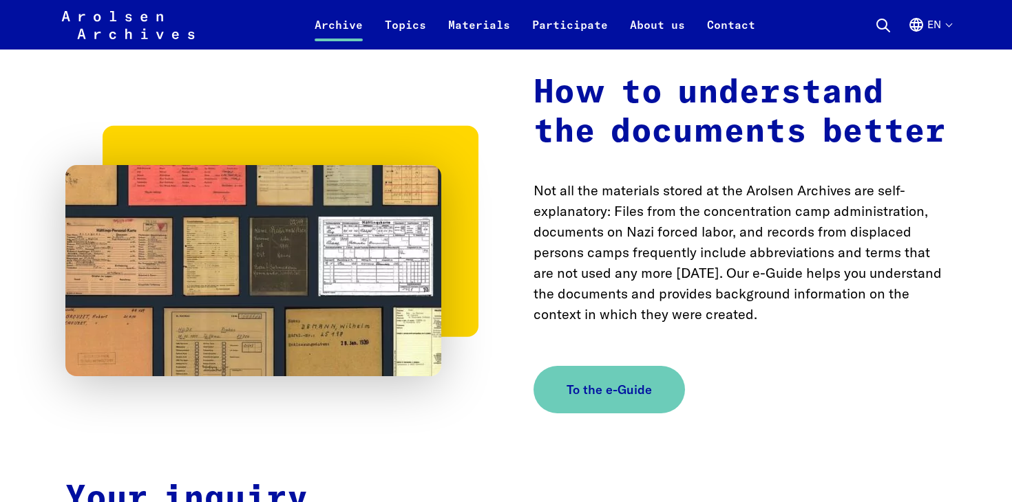
scroll to position [2080, 0]
